Goal: Information Seeking & Learning: Learn about a topic

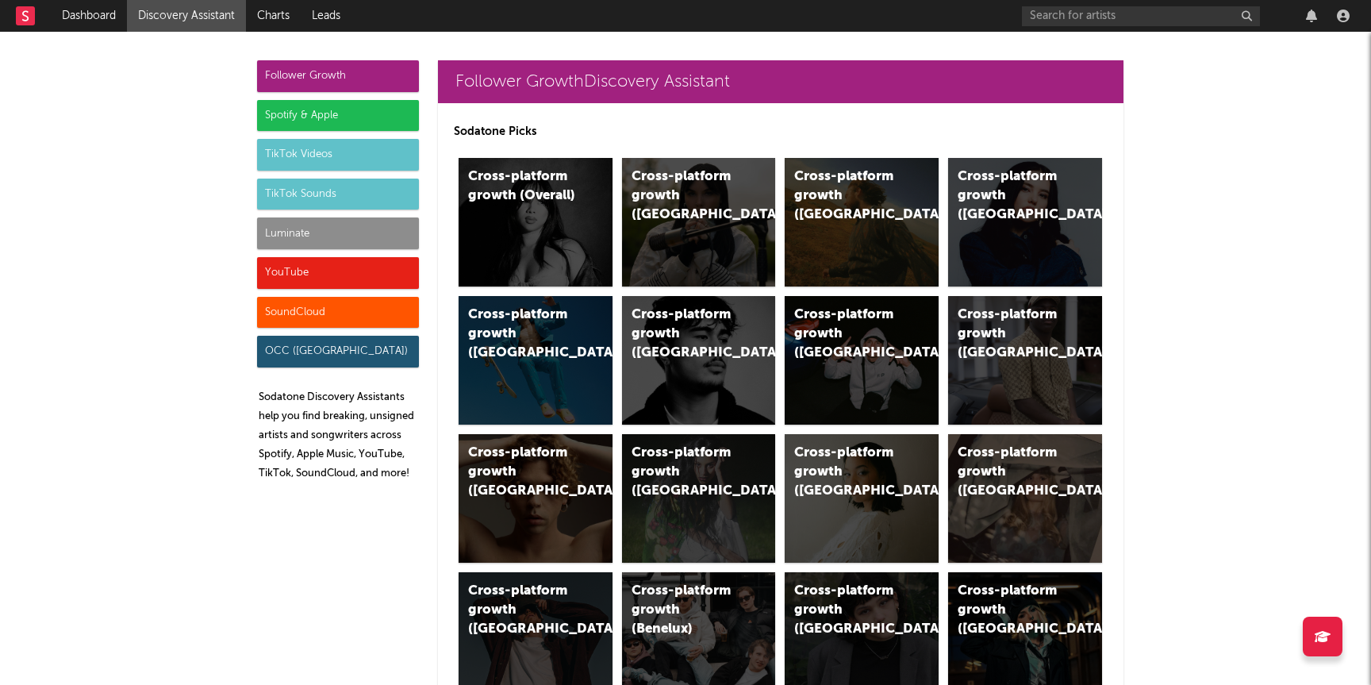
click at [360, 229] on div "Luminate" at bounding box center [338, 233] width 162 height 32
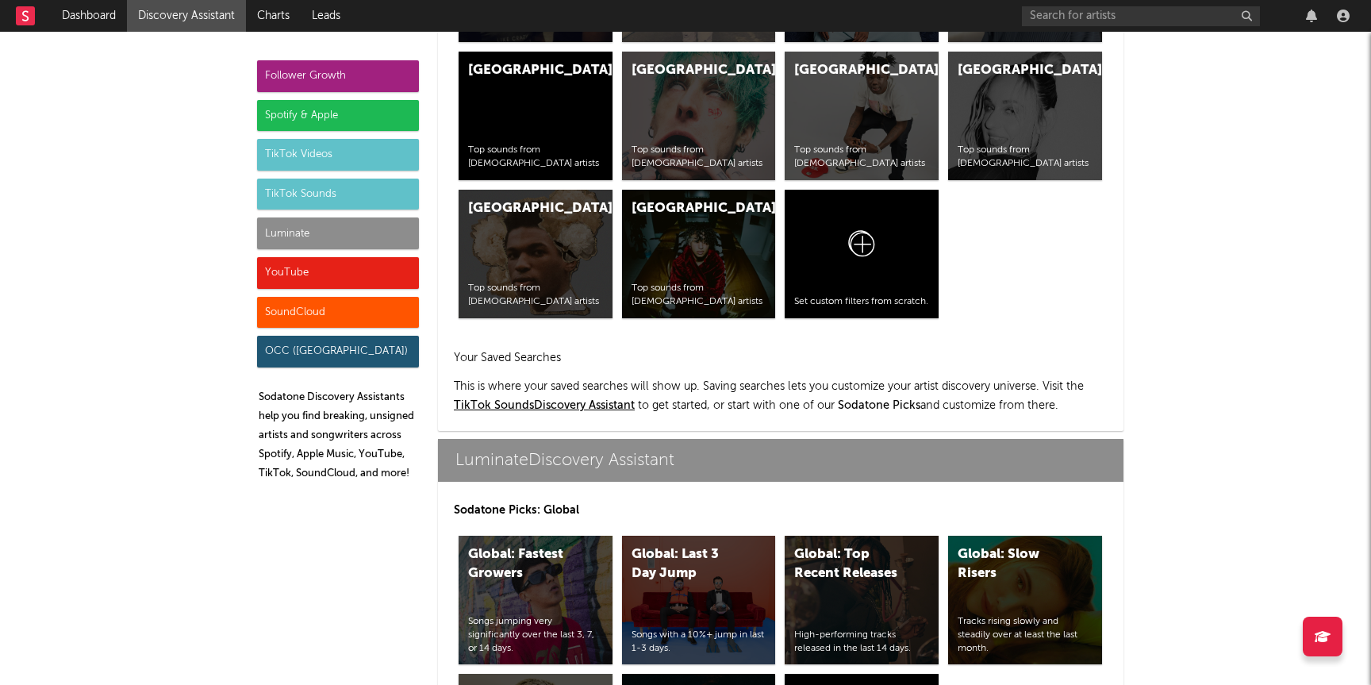
scroll to position [7043, 0]
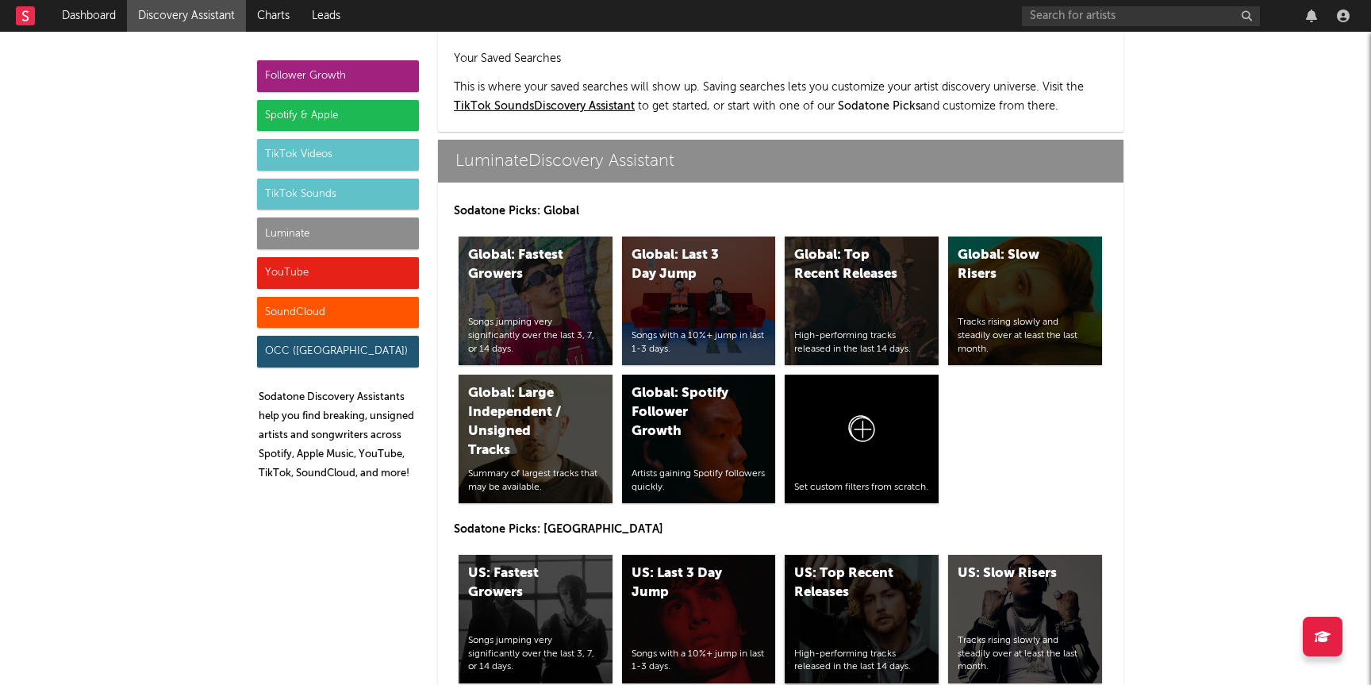
click at [875, 647] on div "High-performing tracks released in the last 14 days." at bounding box center [861, 660] width 135 height 27
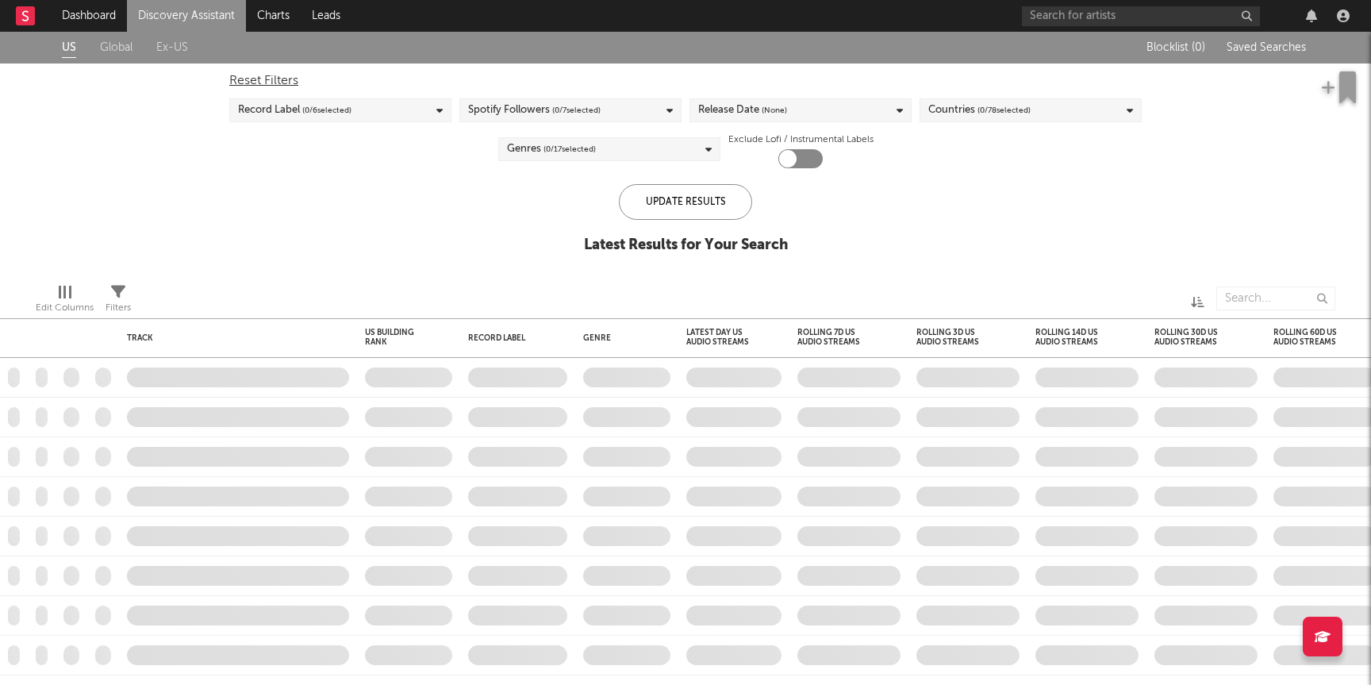
checkbox input "true"
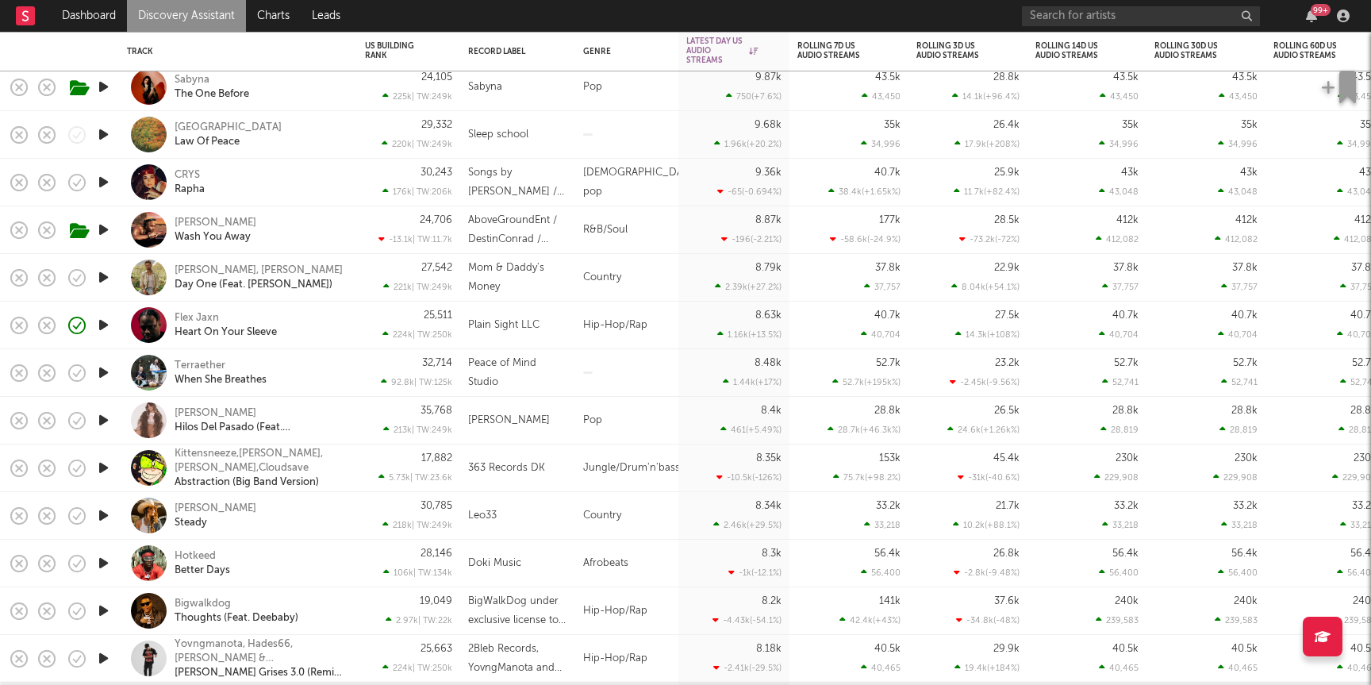
click at [98, 327] on icon "button" at bounding box center [103, 325] width 17 height 20
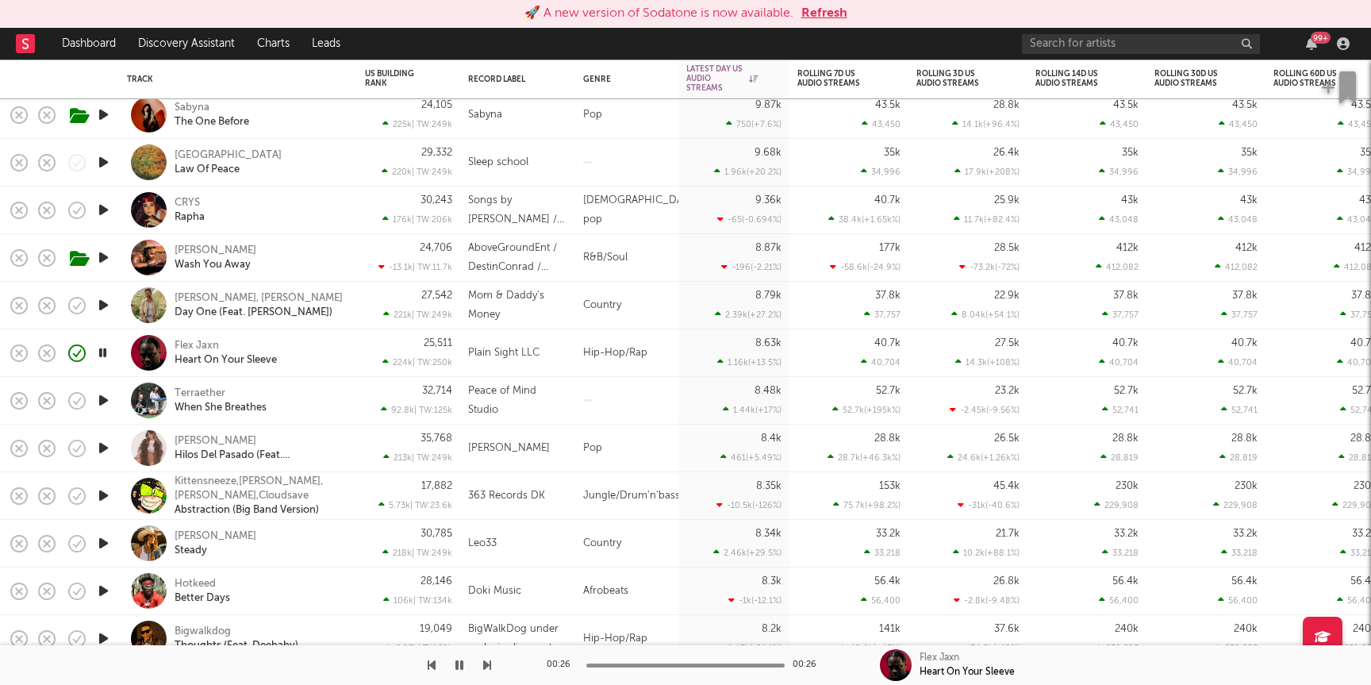
click at [818, 13] on button "Refresh" at bounding box center [824, 13] width 46 height 19
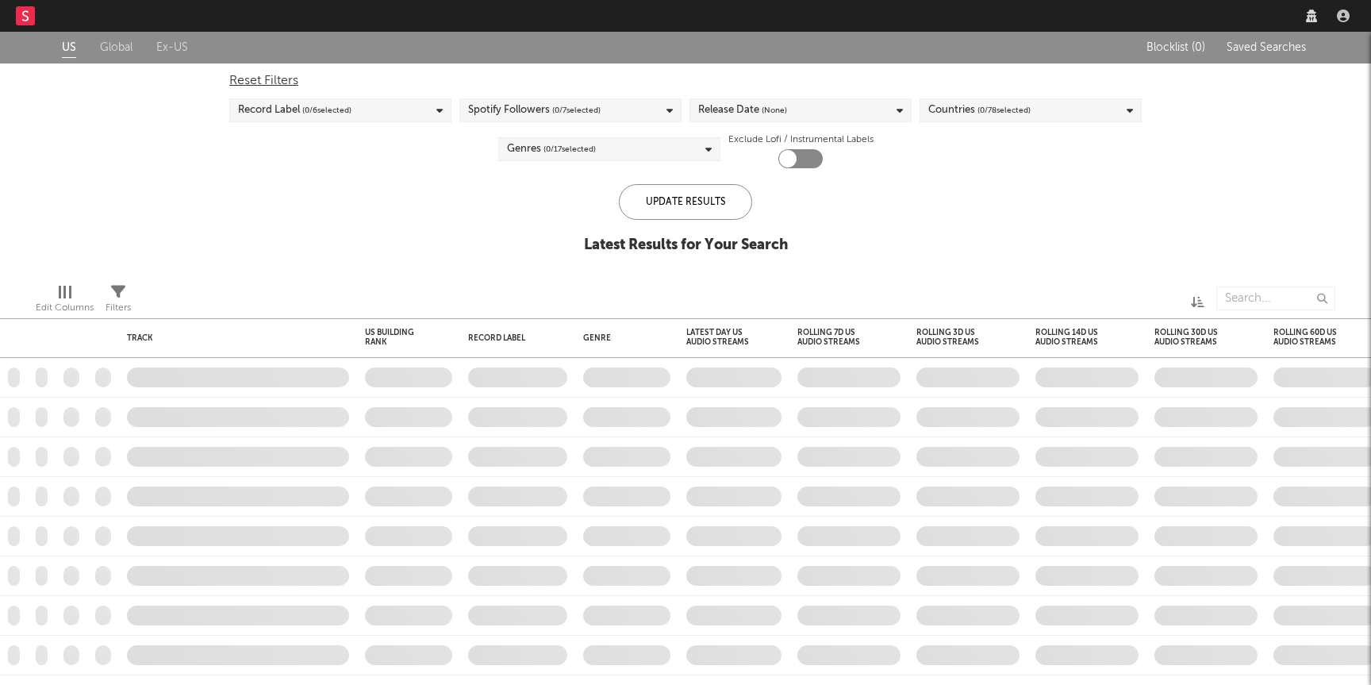
checkbox input "true"
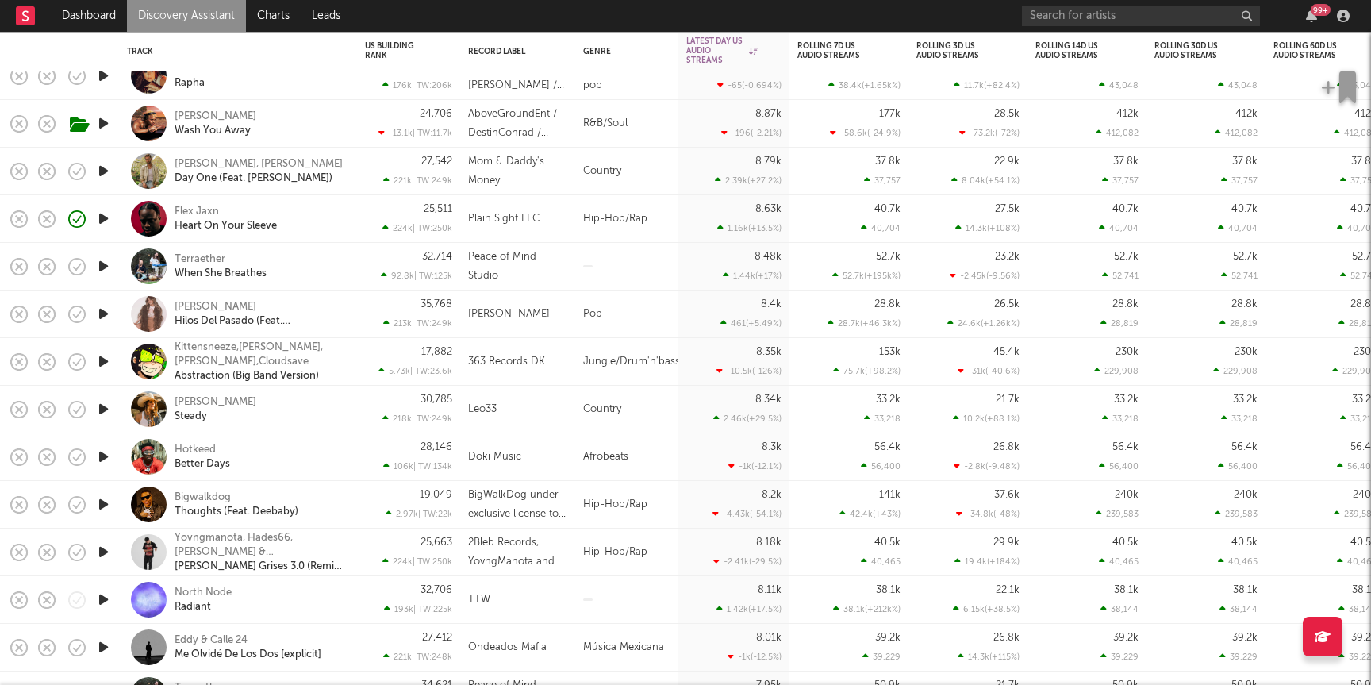
click at [98, 458] on icon "button" at bounding box center [103, 457] width 17 height 20
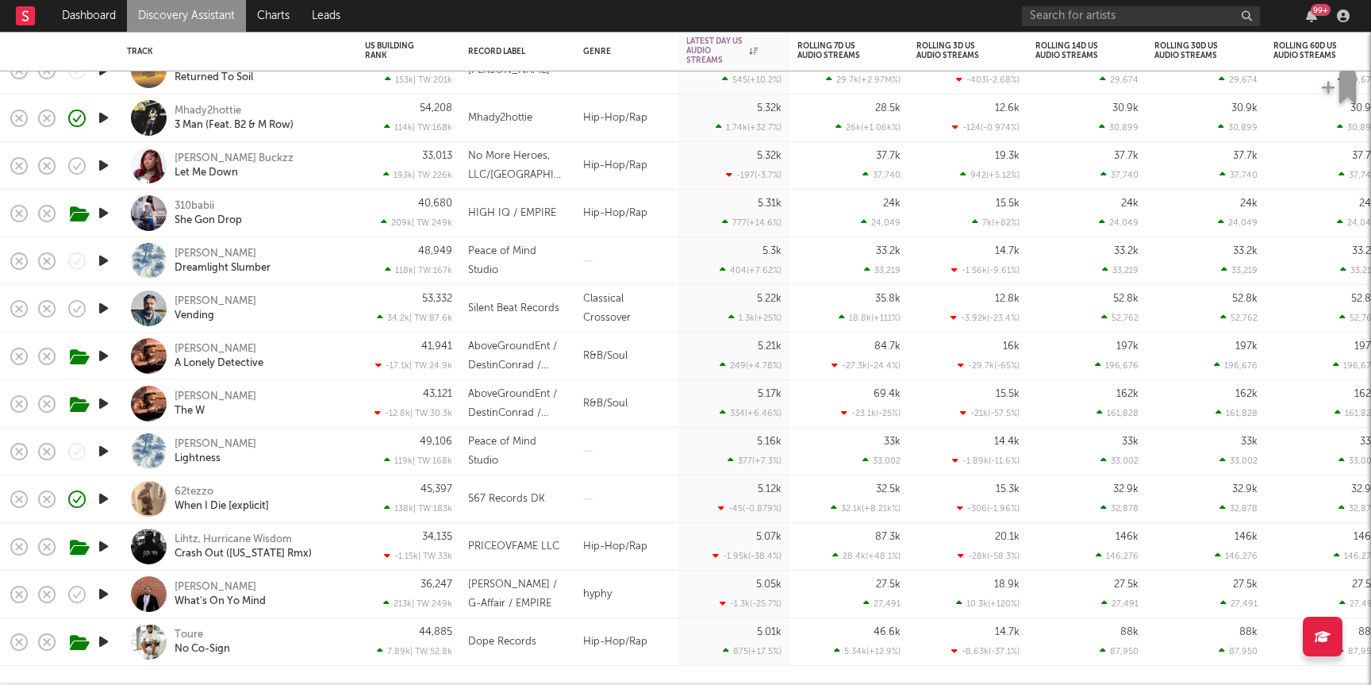
click at [195, 1] on link "Discovery Assistant" at bounding box center [186, 16] width 119 height 32
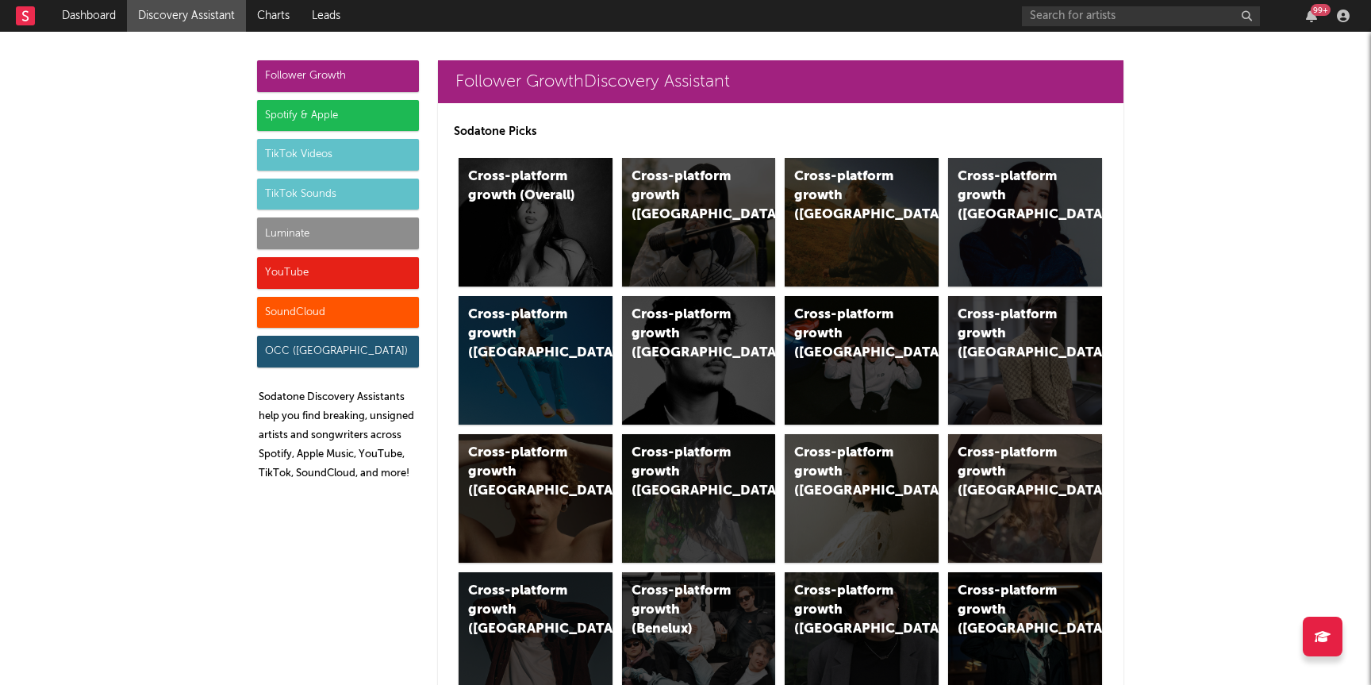
click at [345, 237] on div "Luminate" at bounding box center [338, 233] width 162 height 32
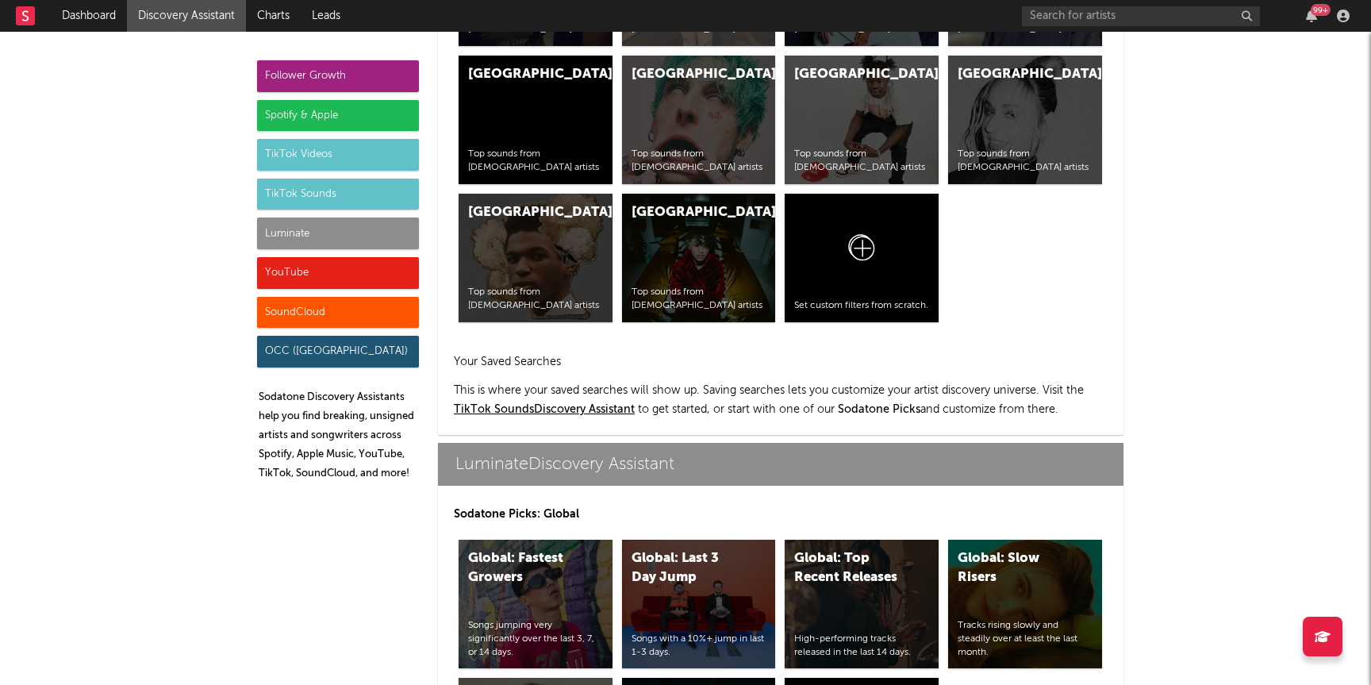
scroll to position [7043, 0]
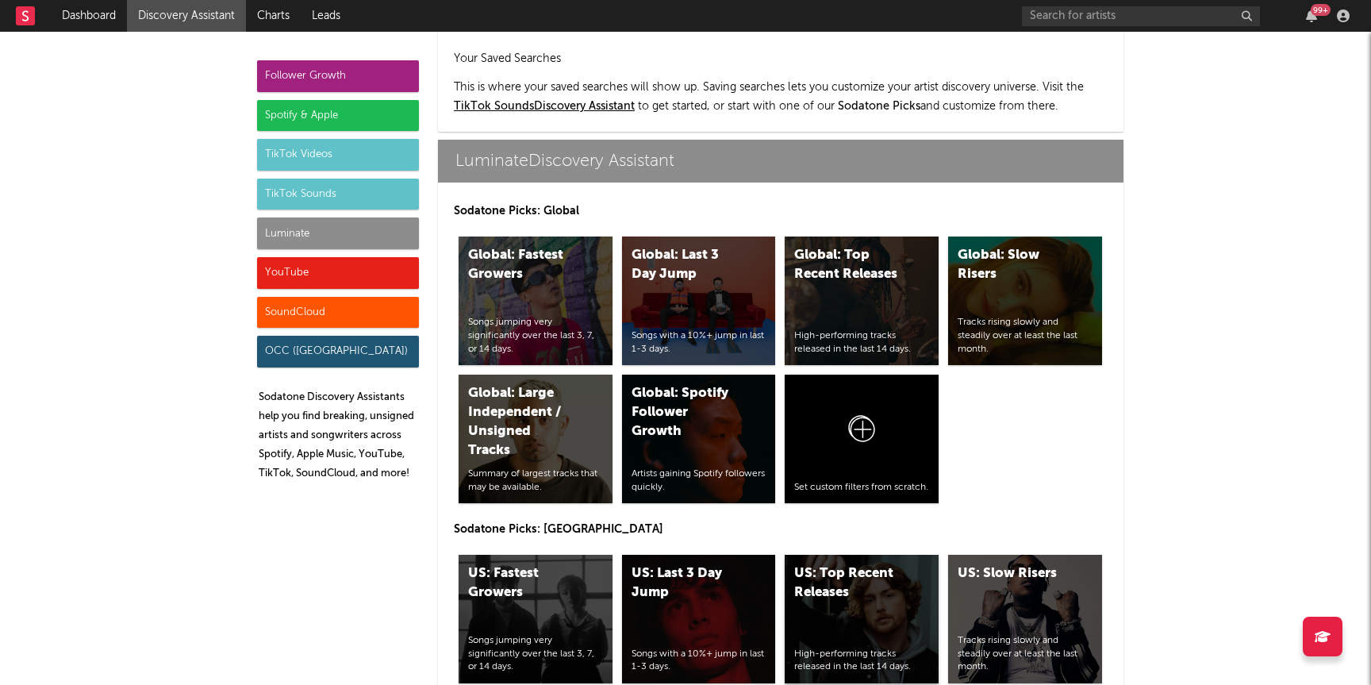
click at [878, 555] on div "US: Top Recent Releases High-performing tracks released in the last 14 days." at bounding box center [862, 619] width 154 height 129
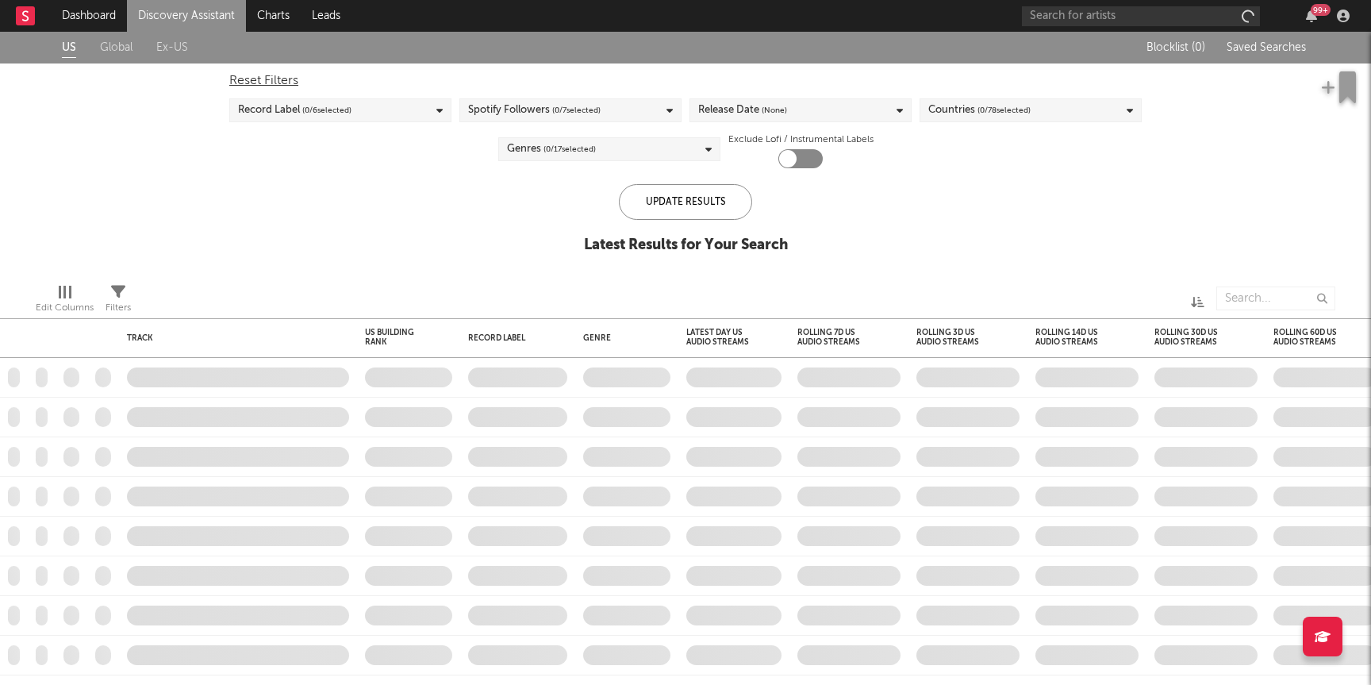
checkbox input "true"
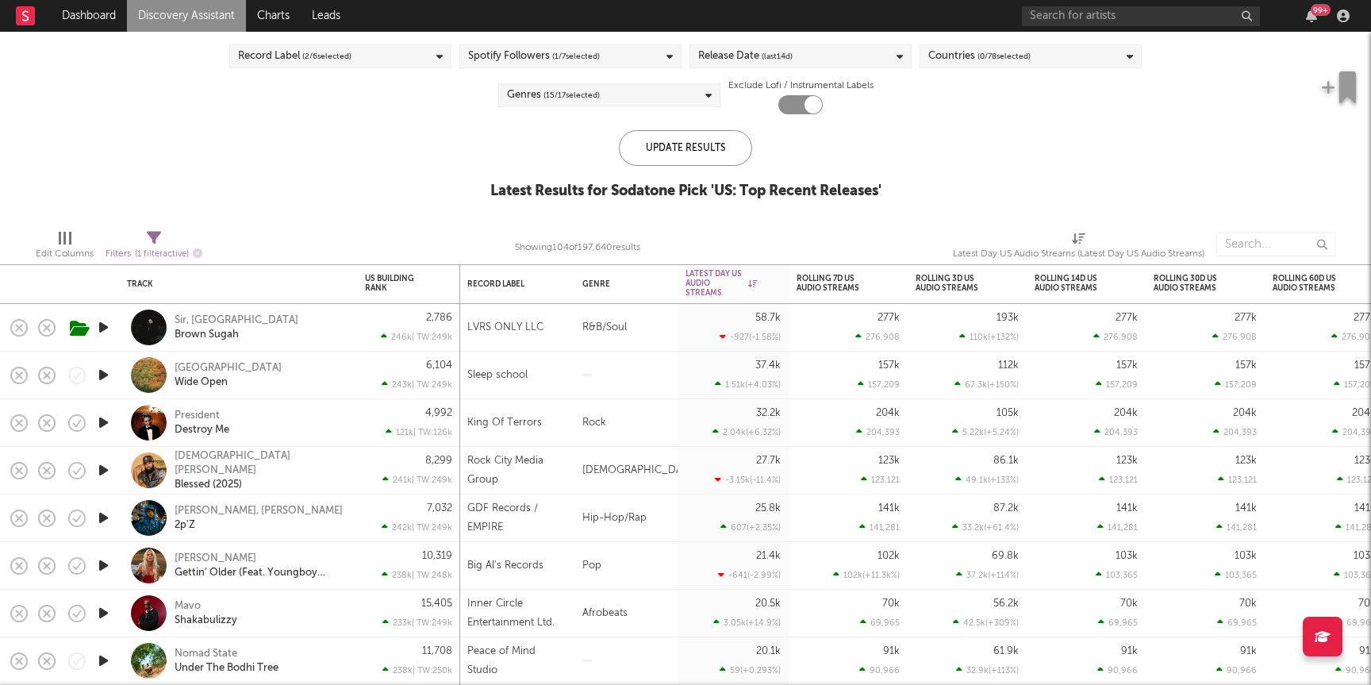
click at [316, 326] on div "Sir, Isaiah Falls Brown Sugah" at bounding box center [260, 327] width 171 height 29
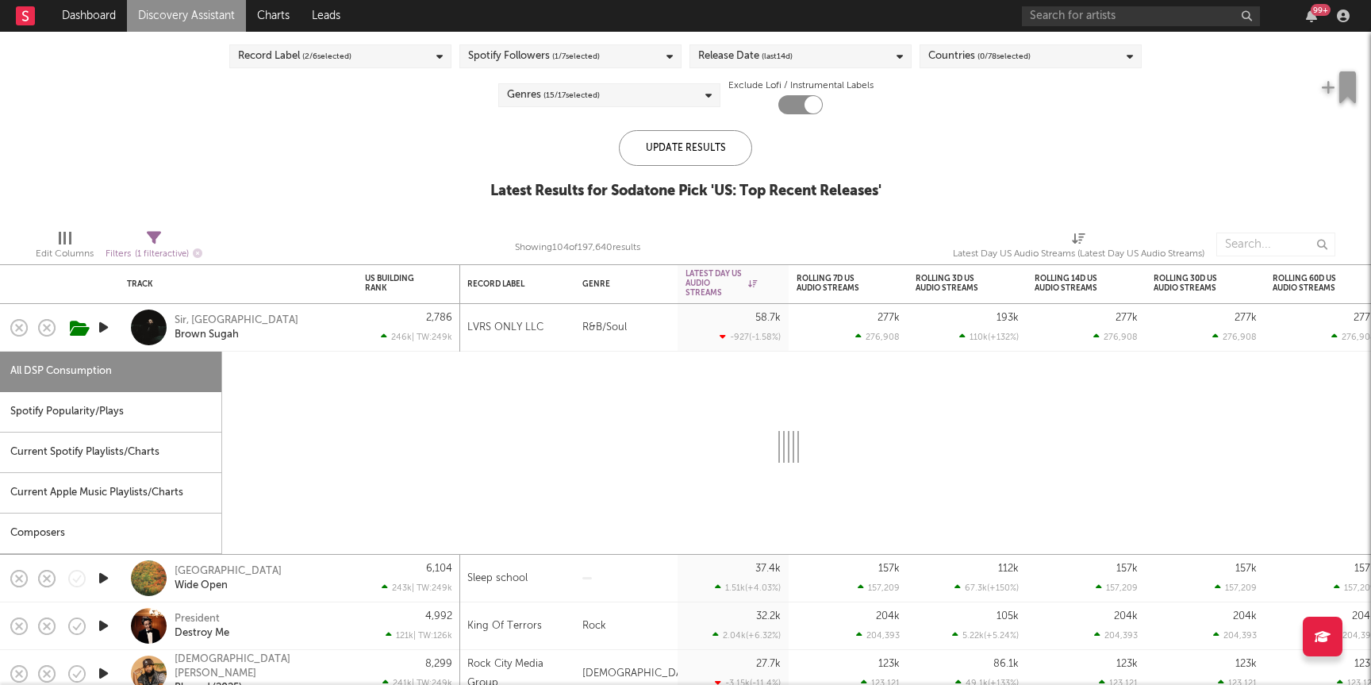
select select "1w"
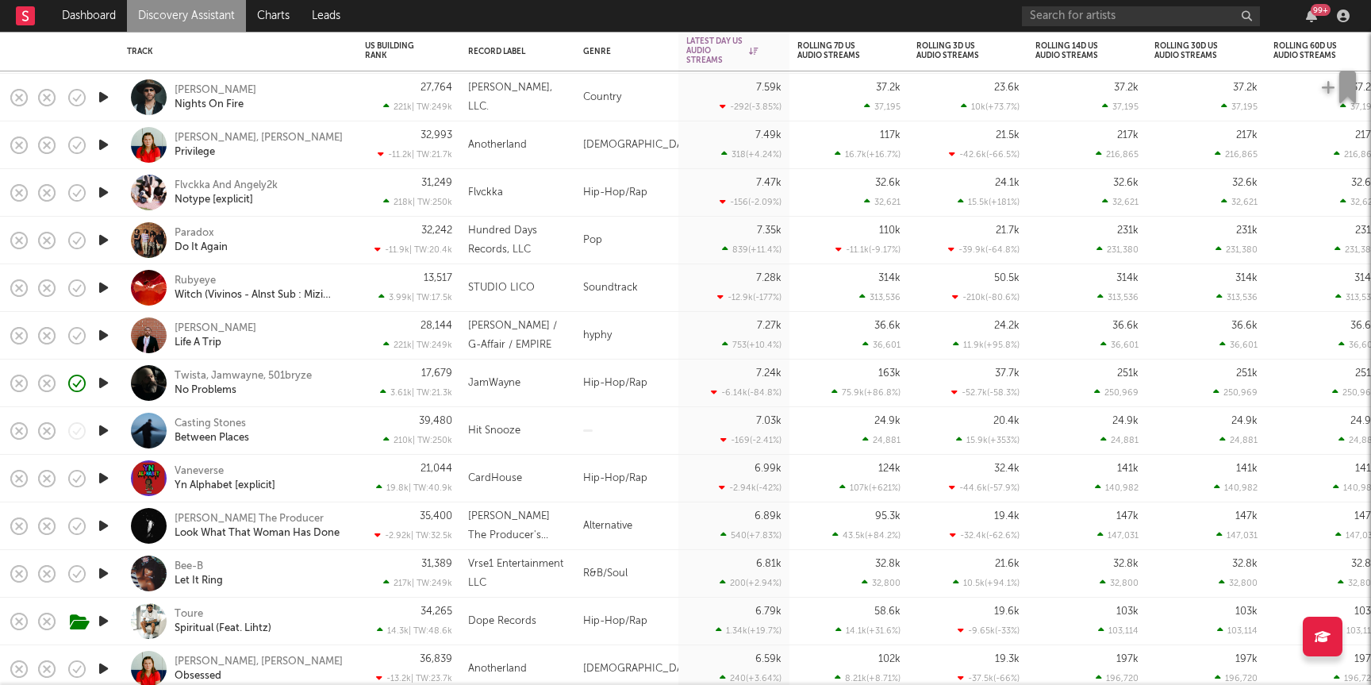
click at [102, 574] on icon "button" at bounding box center [103, 573] width 17 height 20
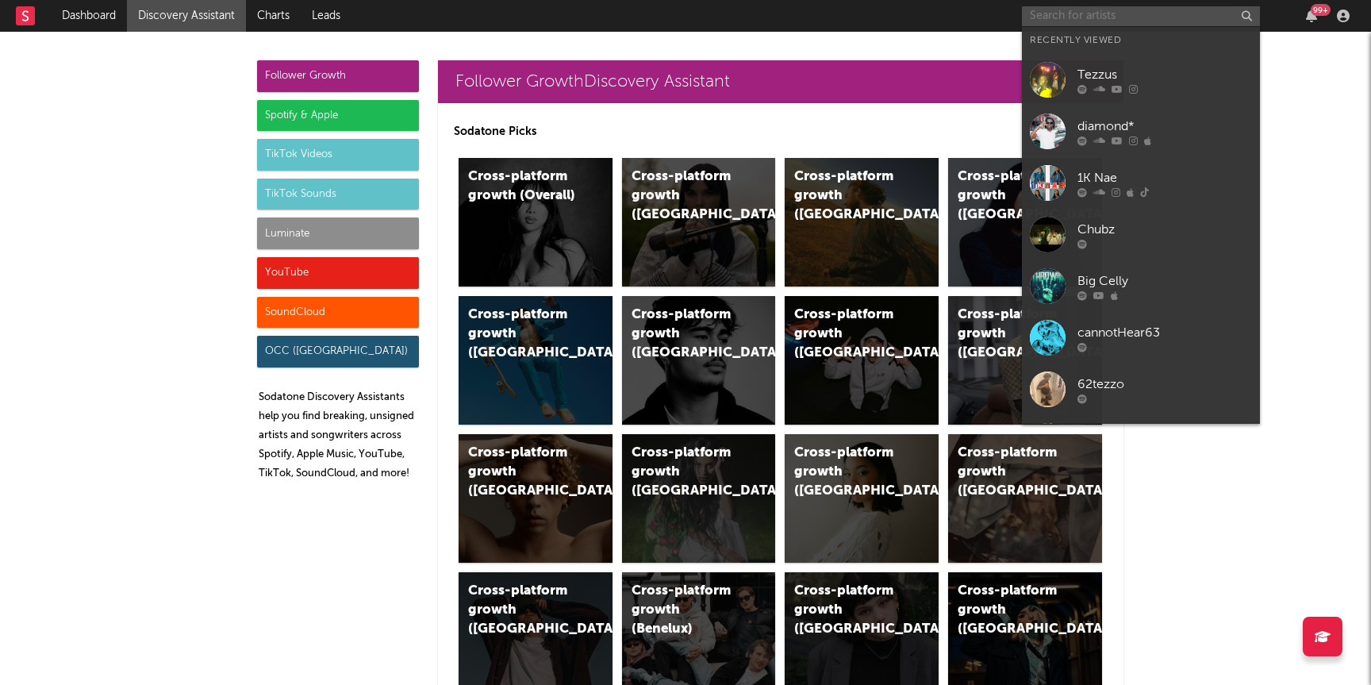
click at [1084, 16] on input "text" at bounding box center [1141, 16] width 238 height 20
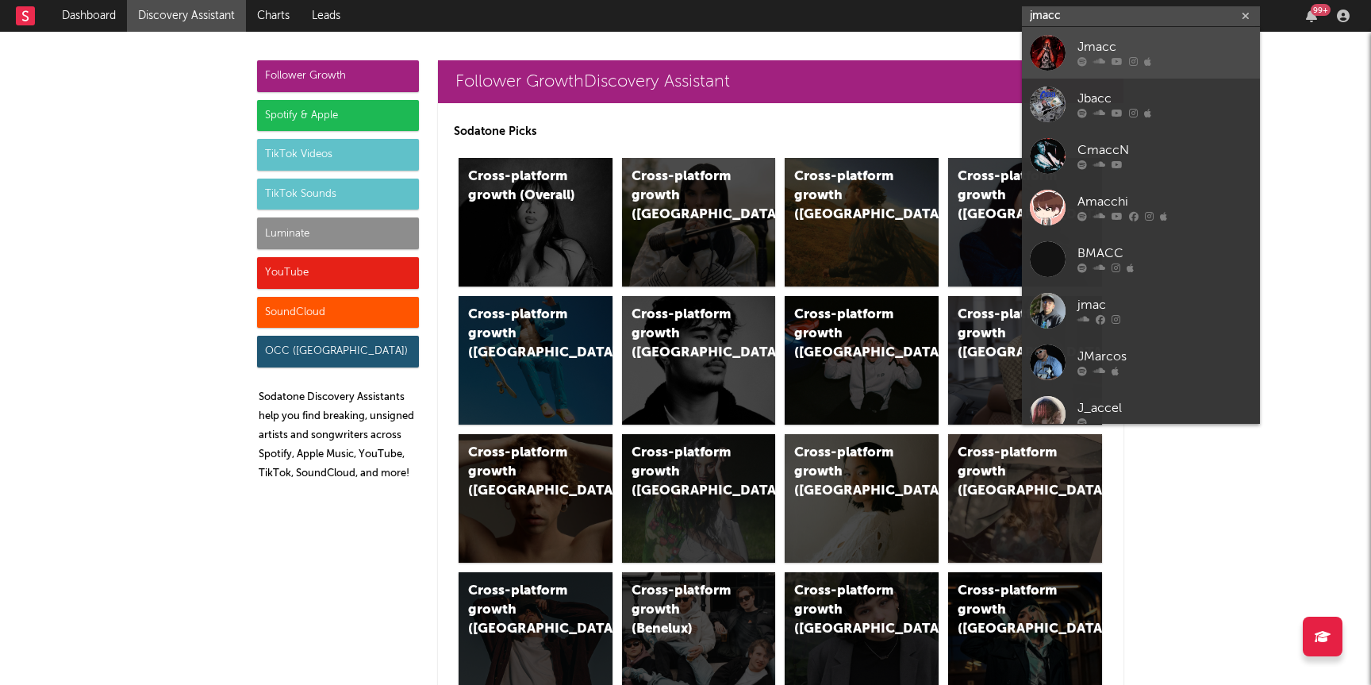
type input "jmacc"
click at [1092, 45] on div "Jmacc" at bounding box center [1164, 47] width 175 height 19
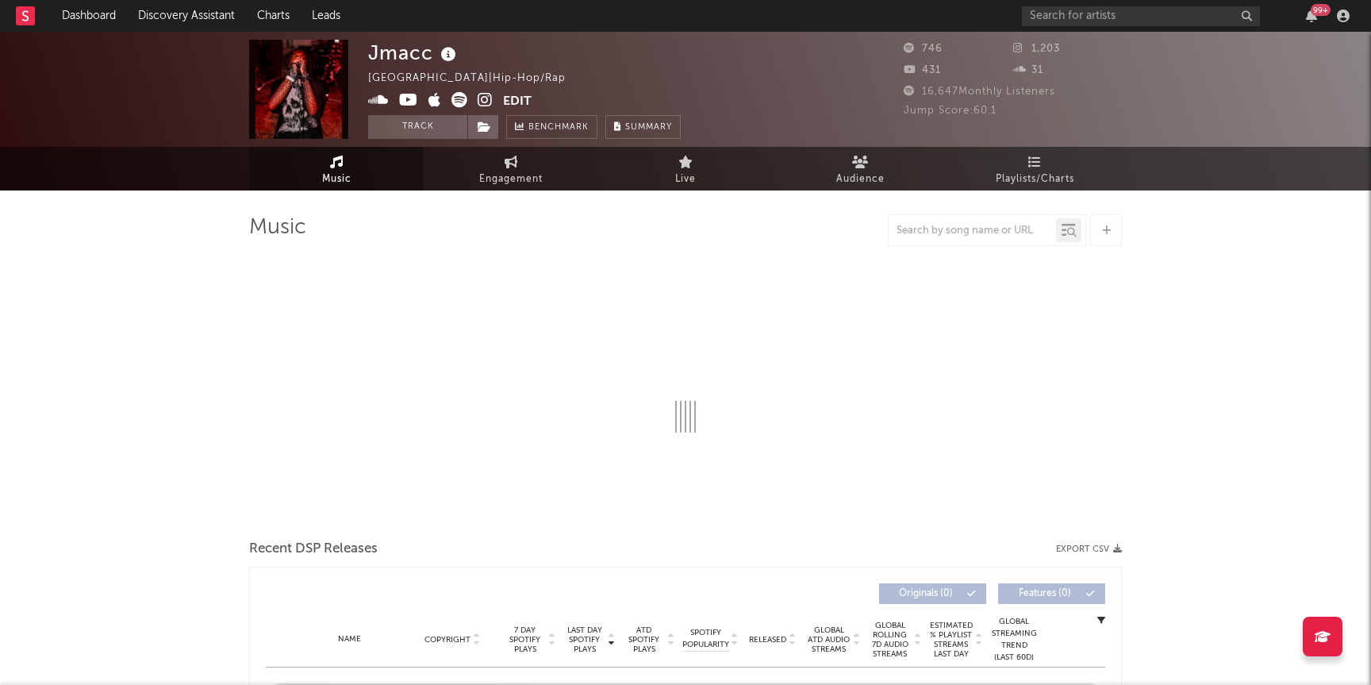
select select "6m"
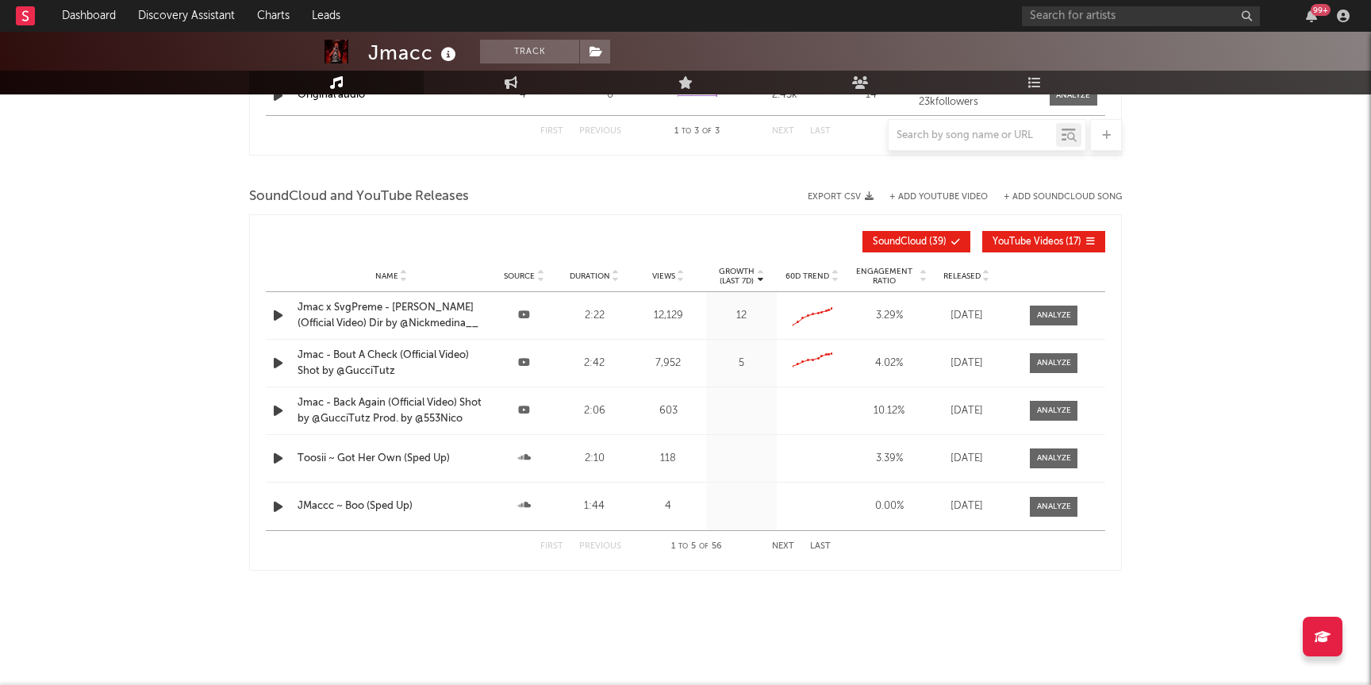
scroll to position [1282, 0]
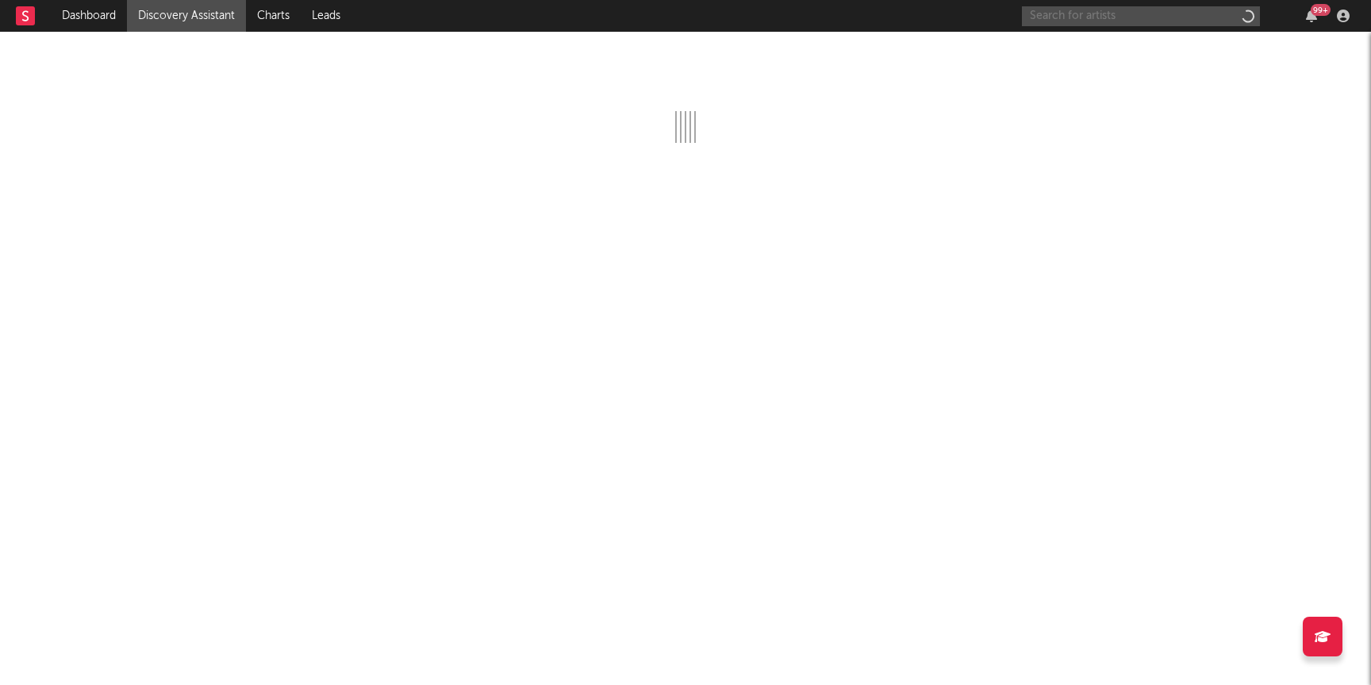
click at [1077, 17] on input "text" at bounding box center [1141, 16] width 238 height 20
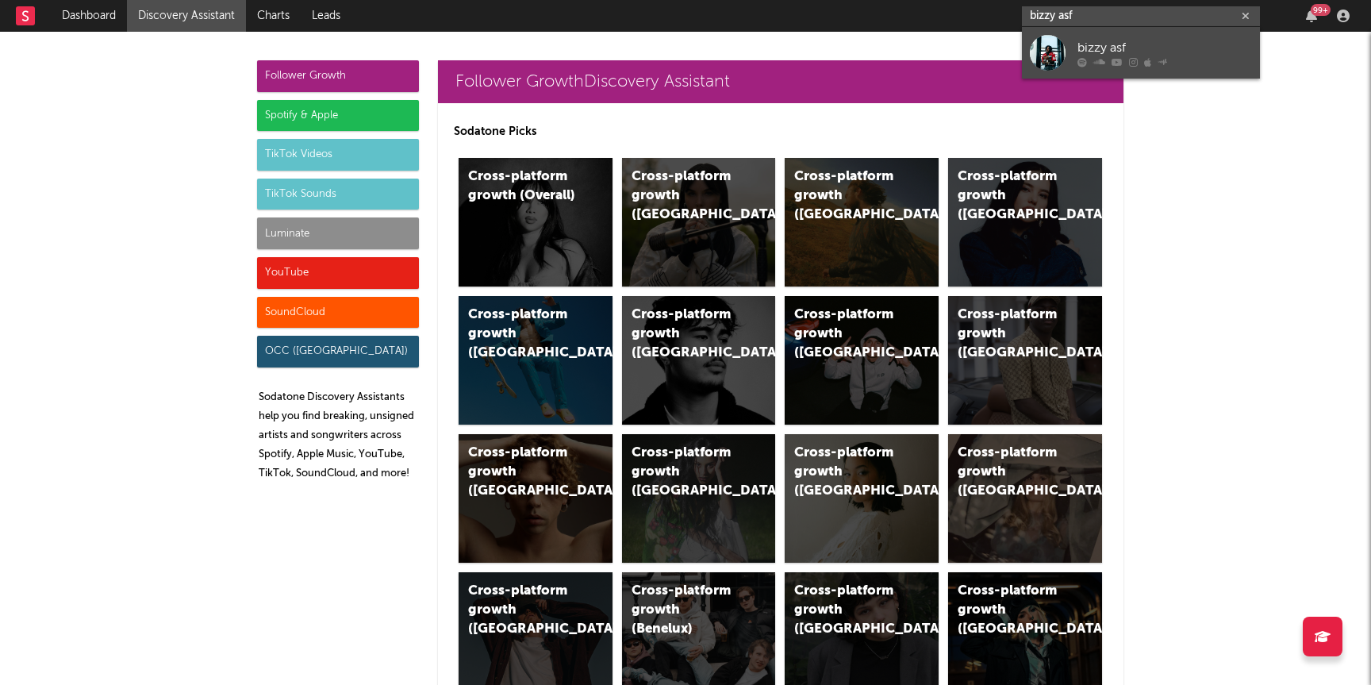
type input "bizzy asf"
click at [1075, 52] on link "bizzy asf" at bounding box center [1141, 53] width 238 height 52
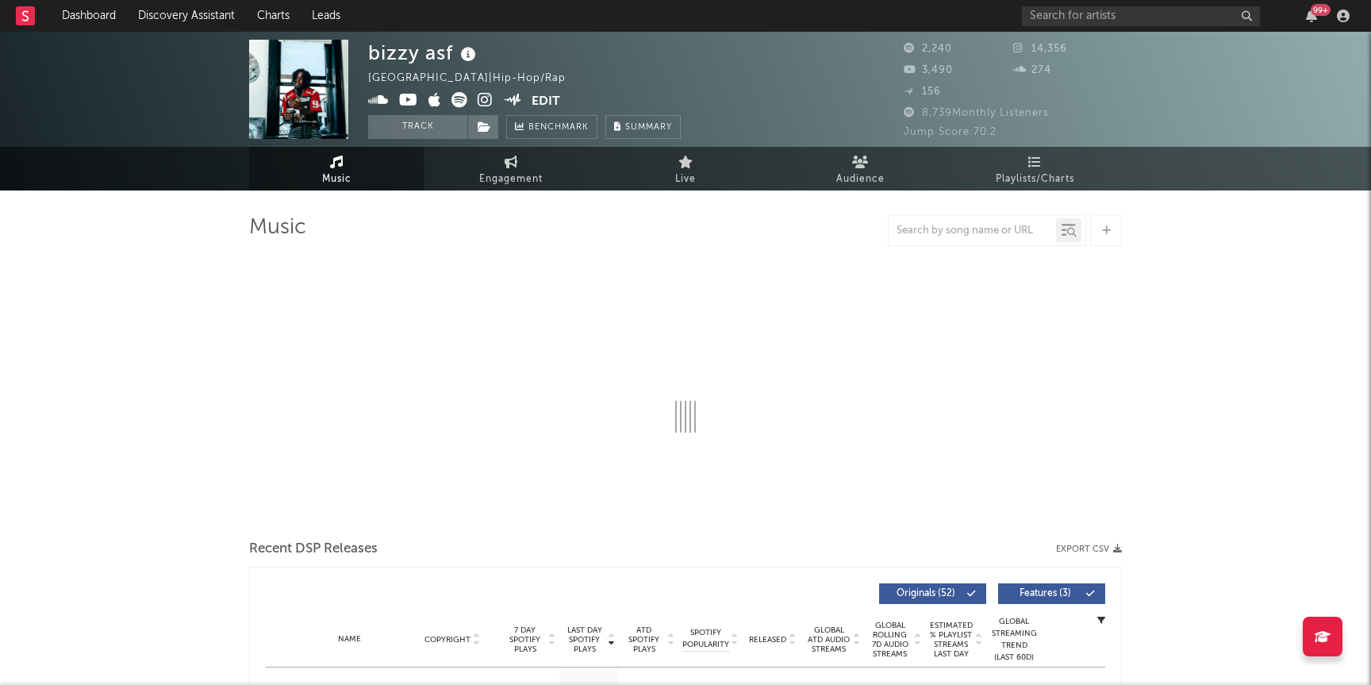
select select "6m"
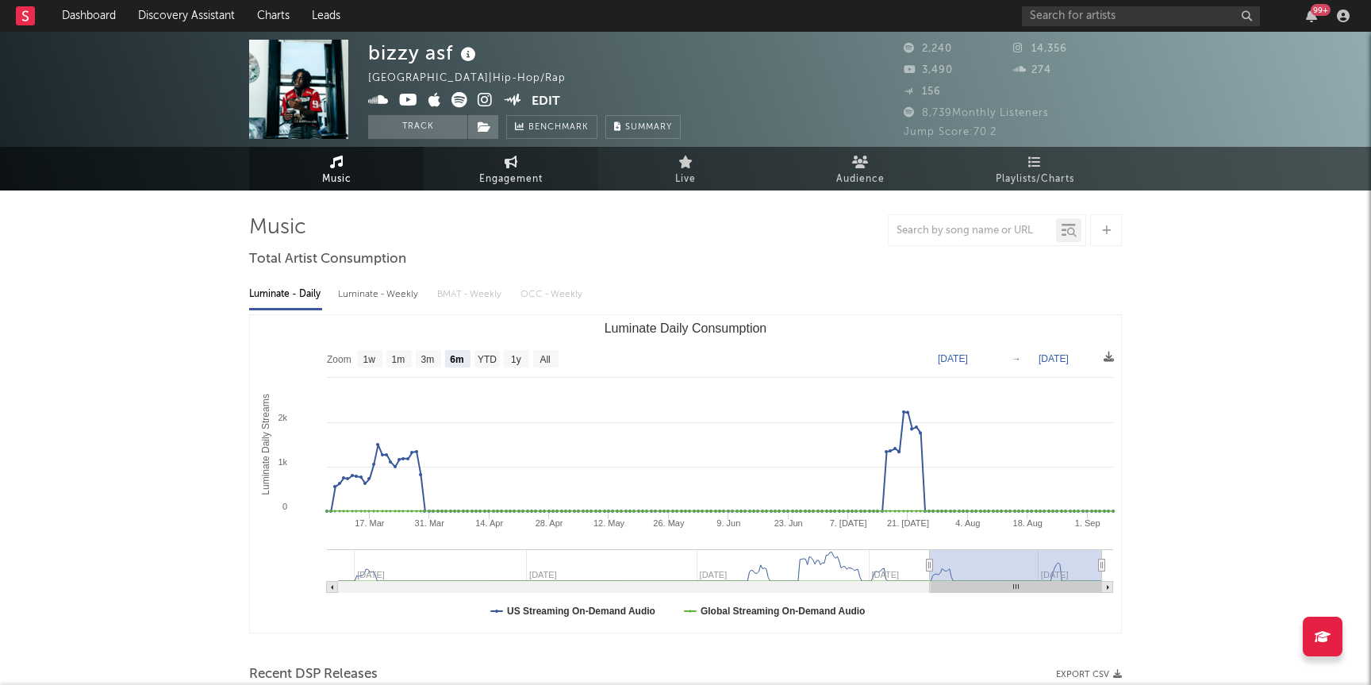
click at [482, 182] on span "Engagement" at bounding box center [510, 179] width 63 height 19
select select "1w"
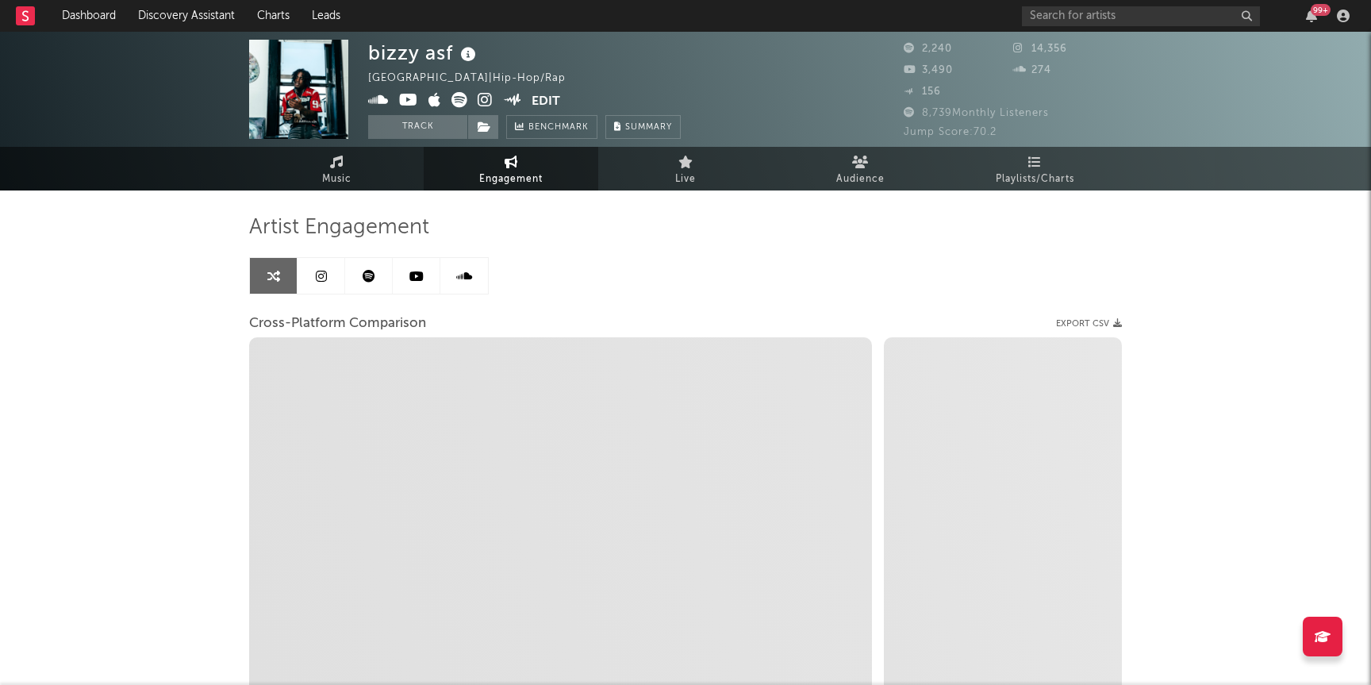
select select "1m"
